Goal: Transaction & Acquisition: Purchase product/service

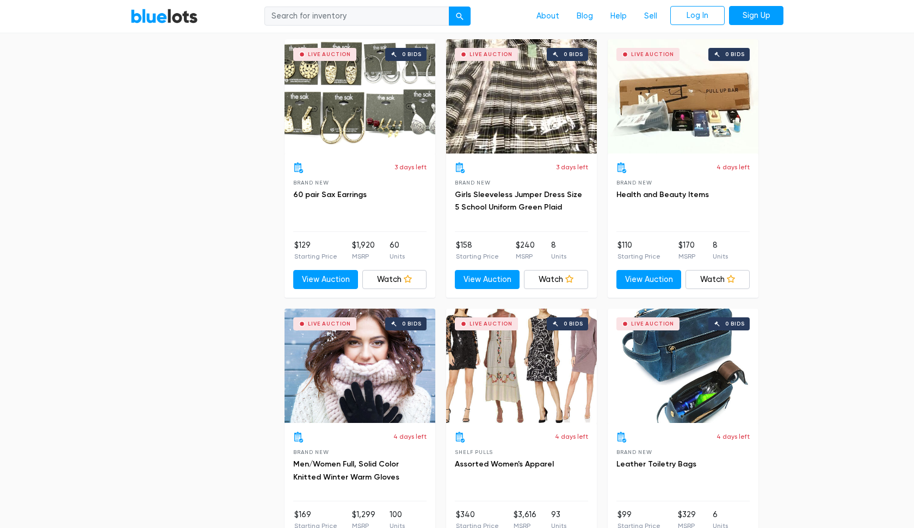
scroll to position [2484, 0]
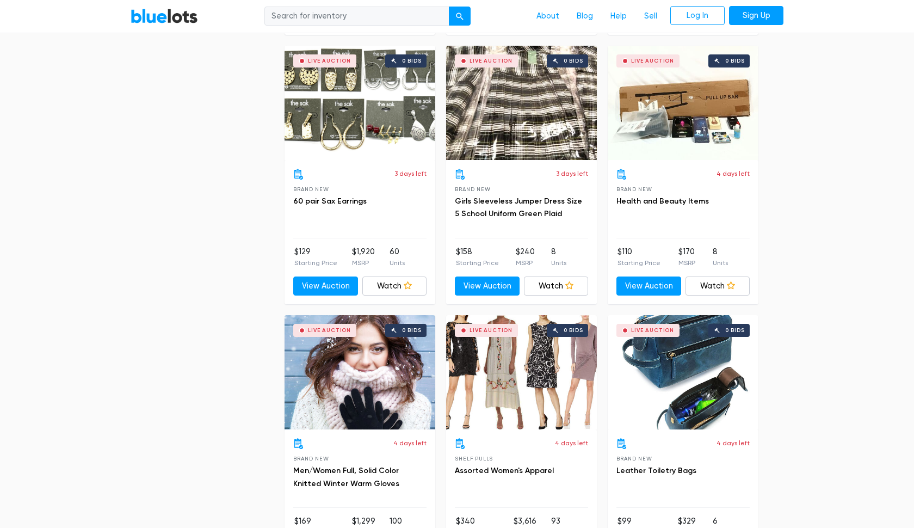
click at [336, 114] on div "Live Auction 0 bids" at bounding box center [360, 103] width 151 height 114
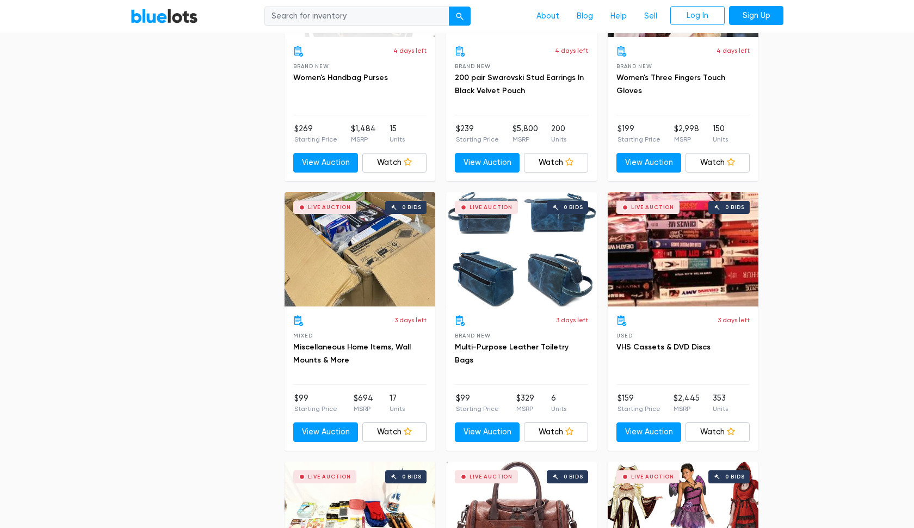
scroll to position [3416, 0]
click at [380, 224] on div "Live Auction 0 bids" at bounding box center [360, 248] width 151 height 114
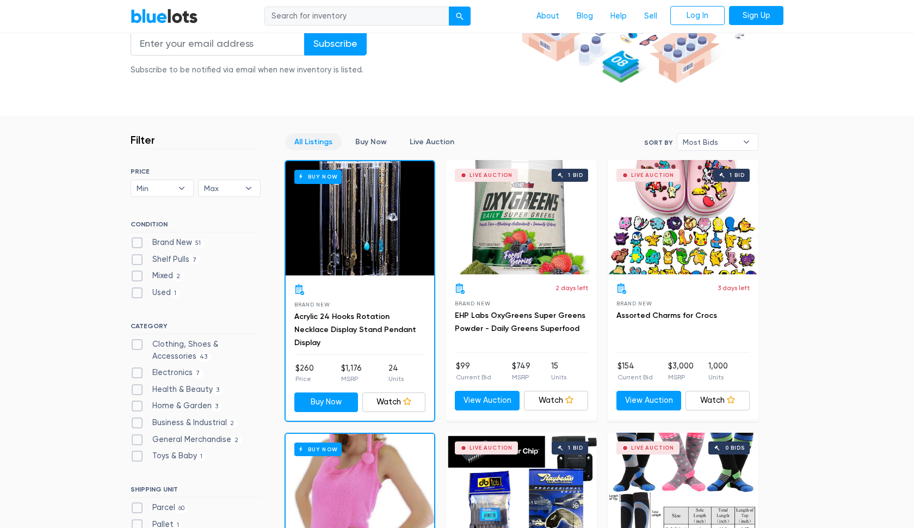
scroll to position [218, 0]
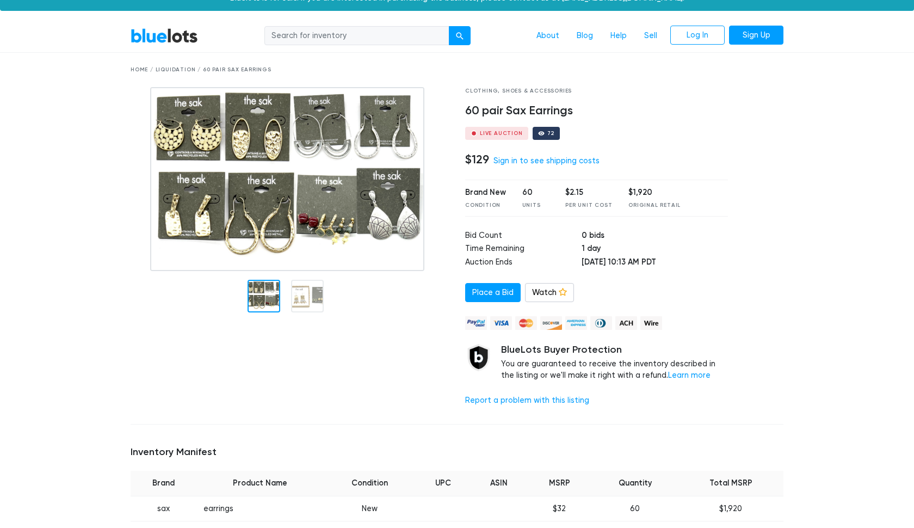
scroll to position [15, 0]
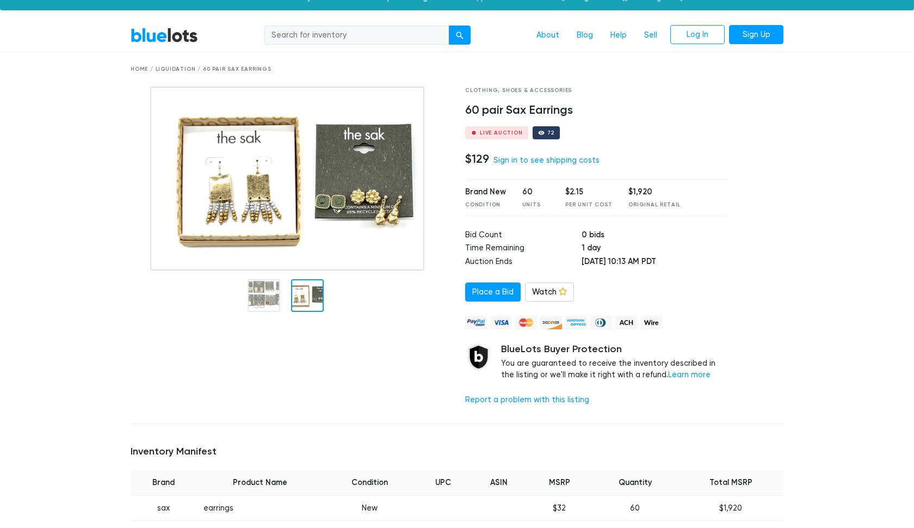
click at [294, 291] on div at bounding box center [307, 295] width 33 height 33
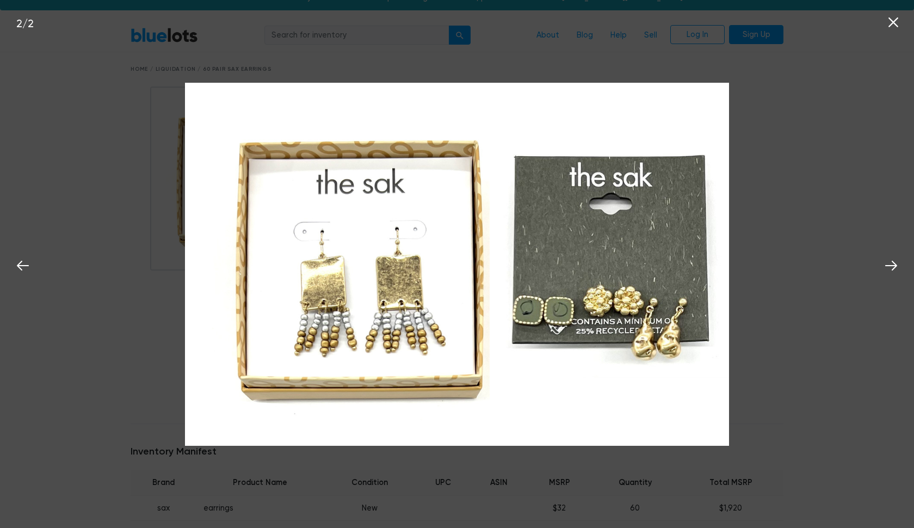
click at [67, 48] on div "2 / 2" at bounding box center [457, 264] width 914 height 528
